Goal: Check status: Check status

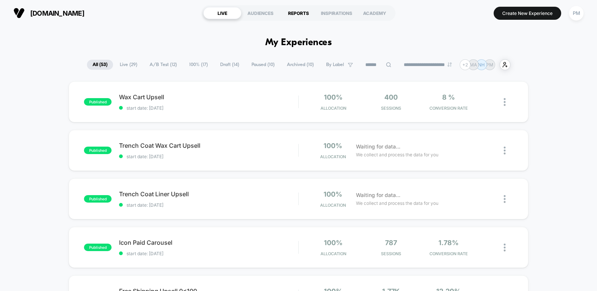
click at [306, 16] on div "REPORTS" at bounding box center [299, 13] width 38 height 12
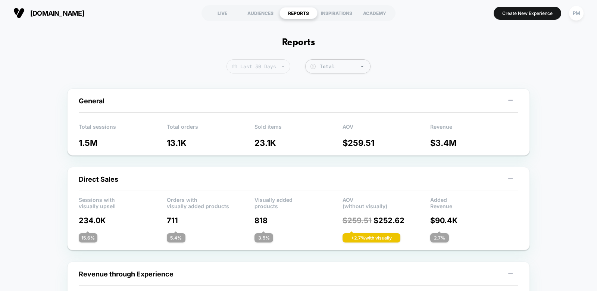
click at [269, 69] on span "Last 30 Days" at bounding box center [259, 66] width 64 height 14
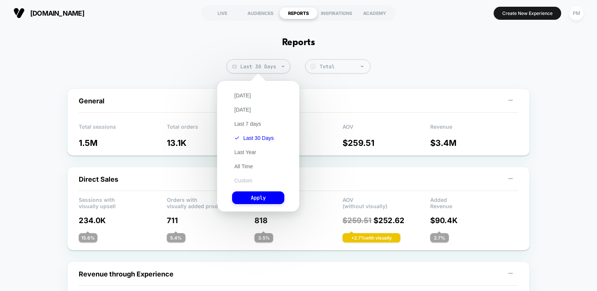
click at [247, 182] on button "Custom" at bounding box center [243, 180] width 22 height 7
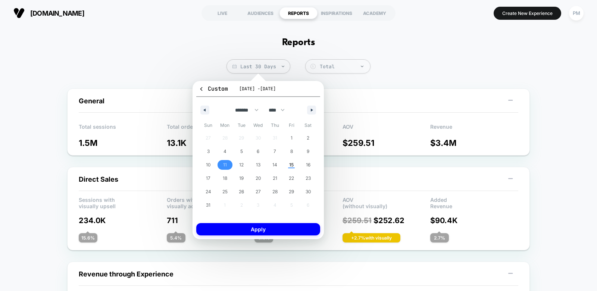
click at [227, 166] on span "11" at bounding box center [225, 165] width 17 height 10
click at [294, 165] on span "15" at bounding box center [291, 165] width 17 height 10
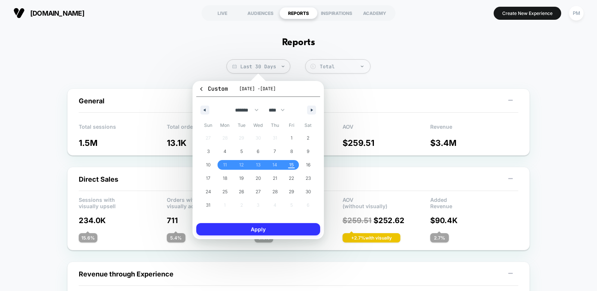
click at [268, 227] on button "Apply" at bounding box center [258, 229] width 124 height 12
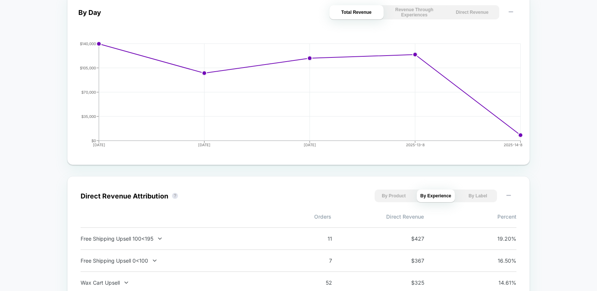
scroll to position [355, 0]
click at [469, 16] on button "Direct Revenue" at bounding box center [472, 13] width 54 height 14
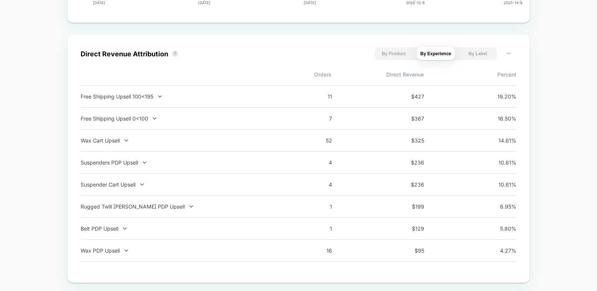
scroll to position [498, 0]
click at [134, 113] on div "Free Shipping Upsell 0<100 7 $ 367 16.50 %" at bounding box center [299, 119] width 436 height 22
click at [133, 120] on div "Free Shipping Upsell 0<100" at bounding box center [179, 118] width 196 height 6
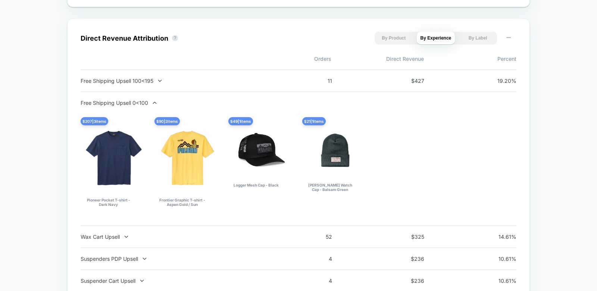
scroll to position [515, 0]
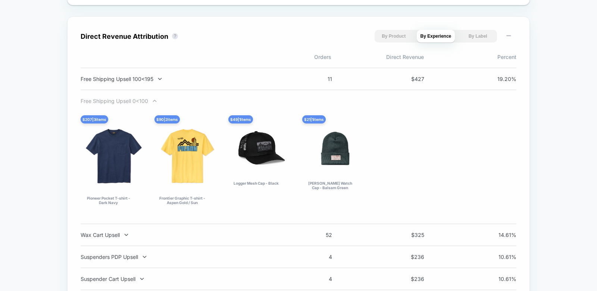
click at [131, 103] on div "Free Shipping Upsell 0<100" at bounding box center [179, 101] width 196 height 6
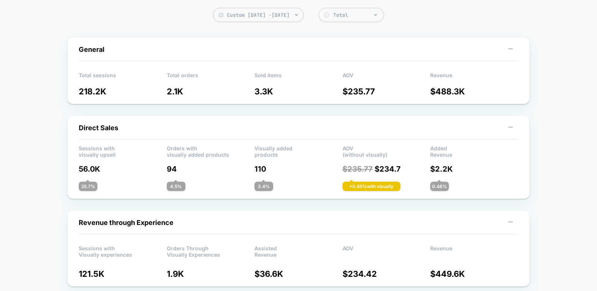
scroll to position [0, 0]
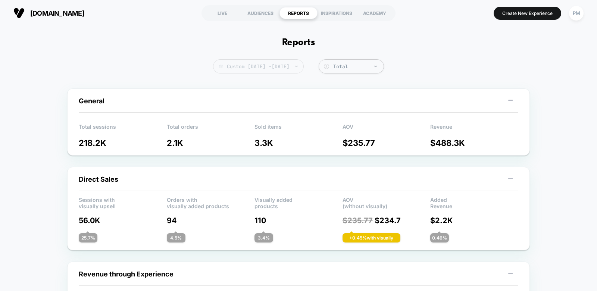
click at [288, 65] on span "Custom [DATE] - [DATE]" at bounding box center [258, 66] width 91 height 14
select select "*"
select select "****"
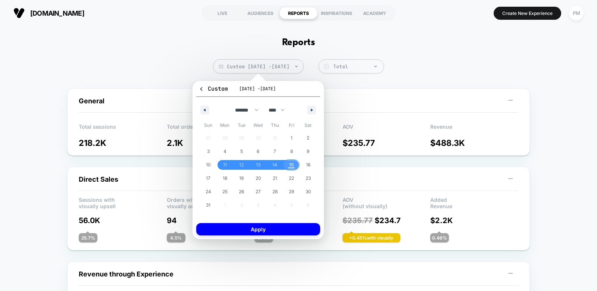
click at [294, 164] on span "15" at bounding box center [291, 165] width 17 height 10
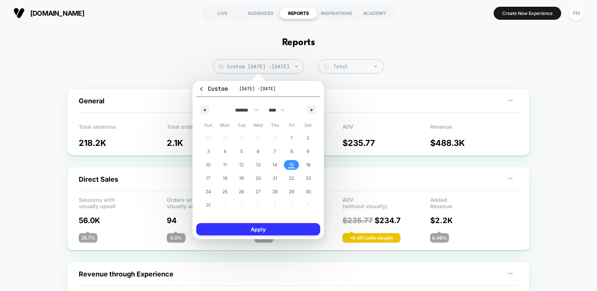
click at [303, 233] on button "Apply" at bounding box center [258, 229] width 124 height 12
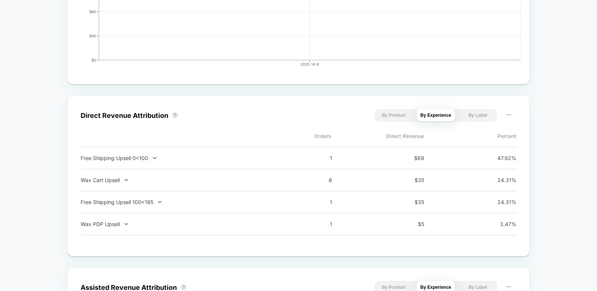
scroll to position [500, 0]
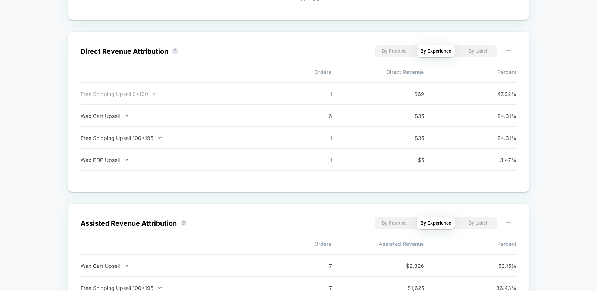
click at [225, 96] on div "Free Shipping Upsell 0<100" at bounding box center [179, 94] width 196 height 6
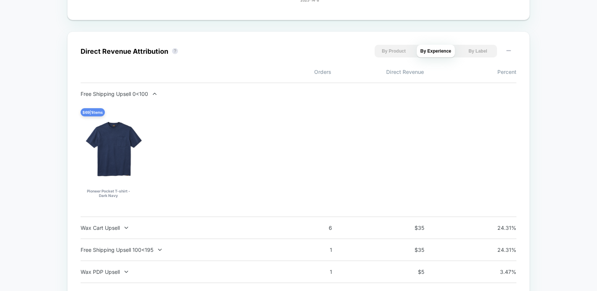
click at [225, 96] on div "Free Shipping Upsell 0<100" at bounding box center [179, 94] width 196 height 6
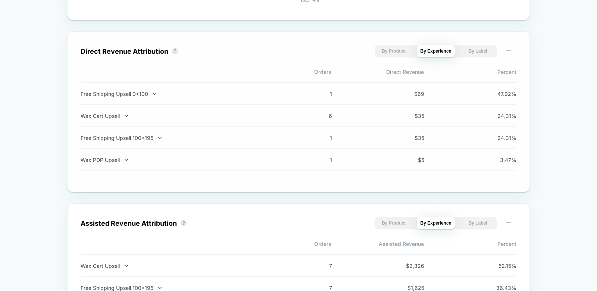
click at [232, 165] on div "Wax PDP Upsell 1 $ 5 3.47 %" at bounding box center [299, 160] width 436 height 22
click at [214, 138] on div "Free Shipping Upsell 100<195" at bounding box center [179, 138] width 196 height 6
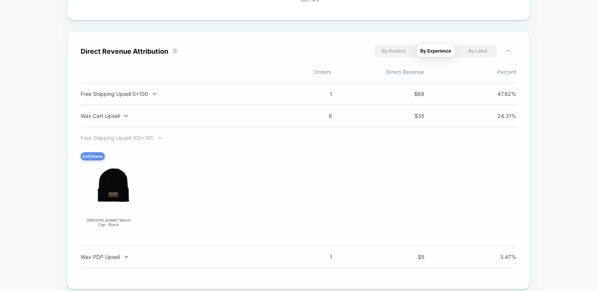
click at [212, 139] on div "Free Shipping Upsell 100<195" at bounding box center [179, 138] width 196 height 6
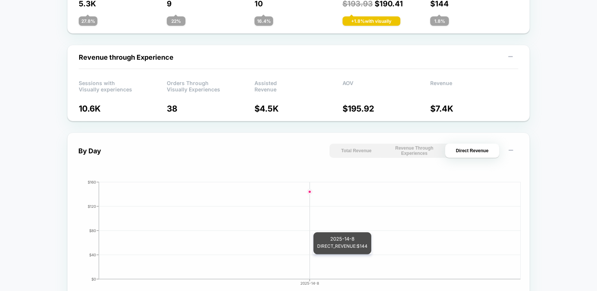
scroll to position [0, 0]
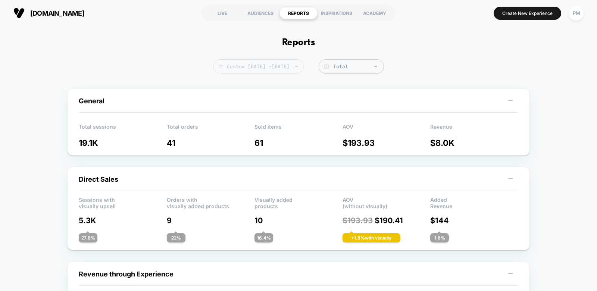
click at [285, 69] on span "Custom [DATE] - [DATE]" at bounding box center [258, 66] width 91 height 14
select select "*"
select select "****"
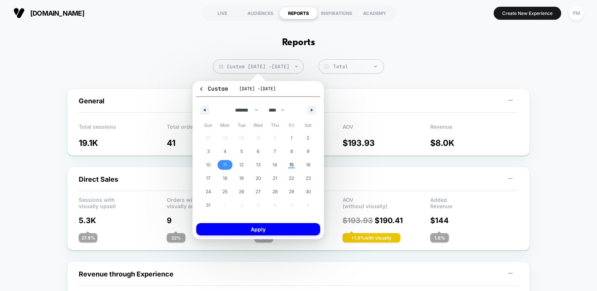
click at [225, 165] on span "11" at bounding box center [225, 164] width 4 height 13
click at [227, 152] on span "4" at bounding box center [225, 152] width 17 height 10
click at [294, 150] on span "8" at bounding box center [291, 152] width 17 height 10
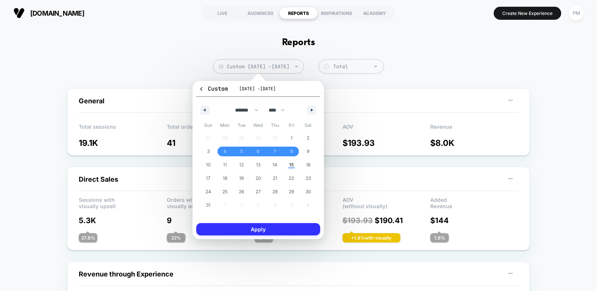
click at [282, 230] on button "Apply" at bounding box center [258, 229] width 124 height 12
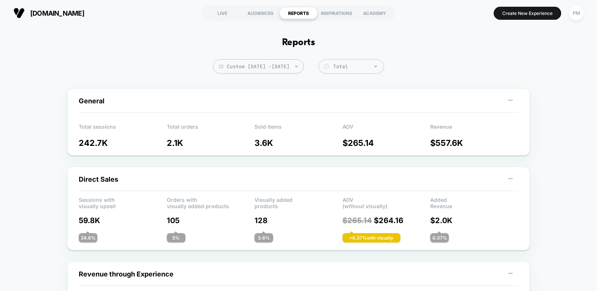
scroll to position [1, 0]
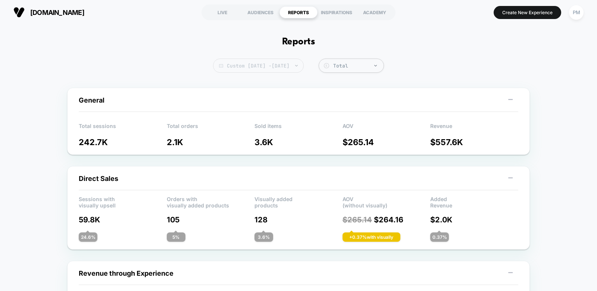
click at [271, 64] on span "Custom [DATE] - [DATE]" at bounding box center [258, 66] width 91 height 14
select select "*"
select select "****"
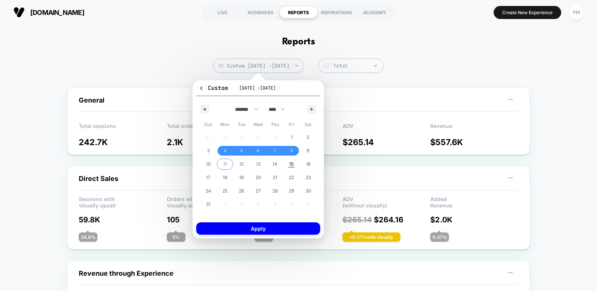
click at [227, 162] on span "11" at bounding box center [225, 164] width 4 height 13
click at [291, 165] on span "15" at bounding box center [291, 164] width 4 height 13
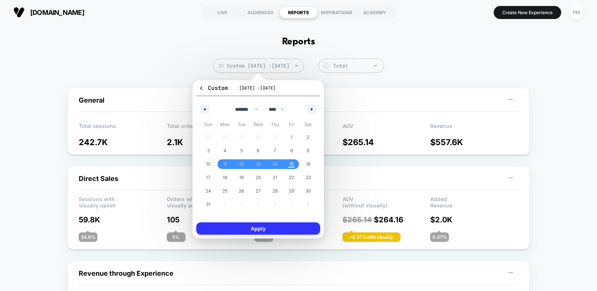
click at [284, 229] on button "Apply" at bounding box center [258, 229] width 124 height 12
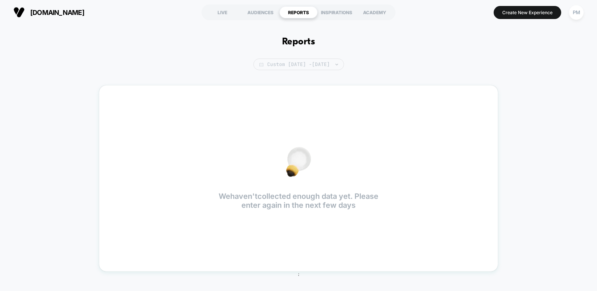
click at [275, 64] on span "Custom [DATE] - [DATE]" at bounding box center [299, 65] width 91 height 12
select select "*"
select select "****"
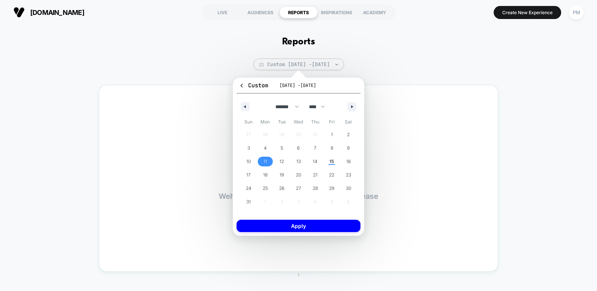
click at [266, 163] on span "11" at bounding box center [266, 161] width 4 height 13
click at [334, 158] on span "15" at bounding box center [332, 161] width 4 height 13
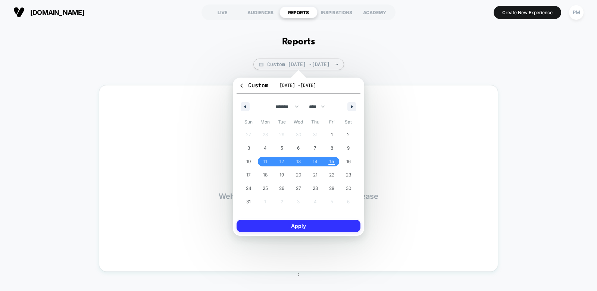
click at [321, 223] on button "Apply" at bounding box center [299, 226] width 124 height 12
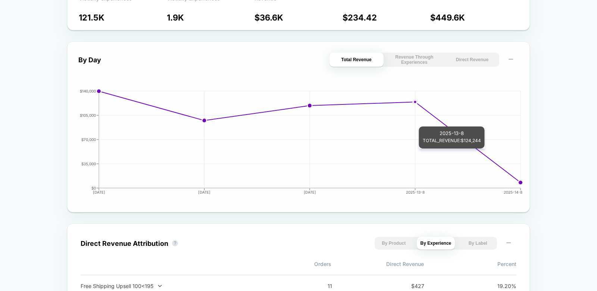
scroll to position [307, 0]
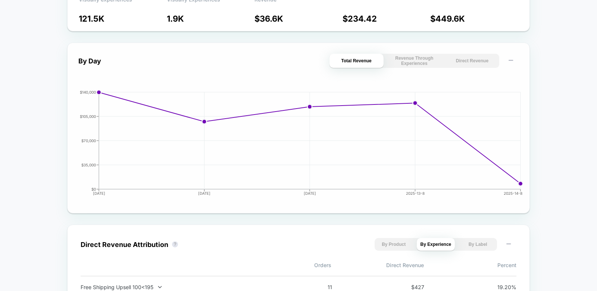
click at [462, 56] on button "Direct Revenue" at bounding box center [472, 61] width 54 height 14
